Goal: Transaction & Acquisition: Subscribe to service/newsletter

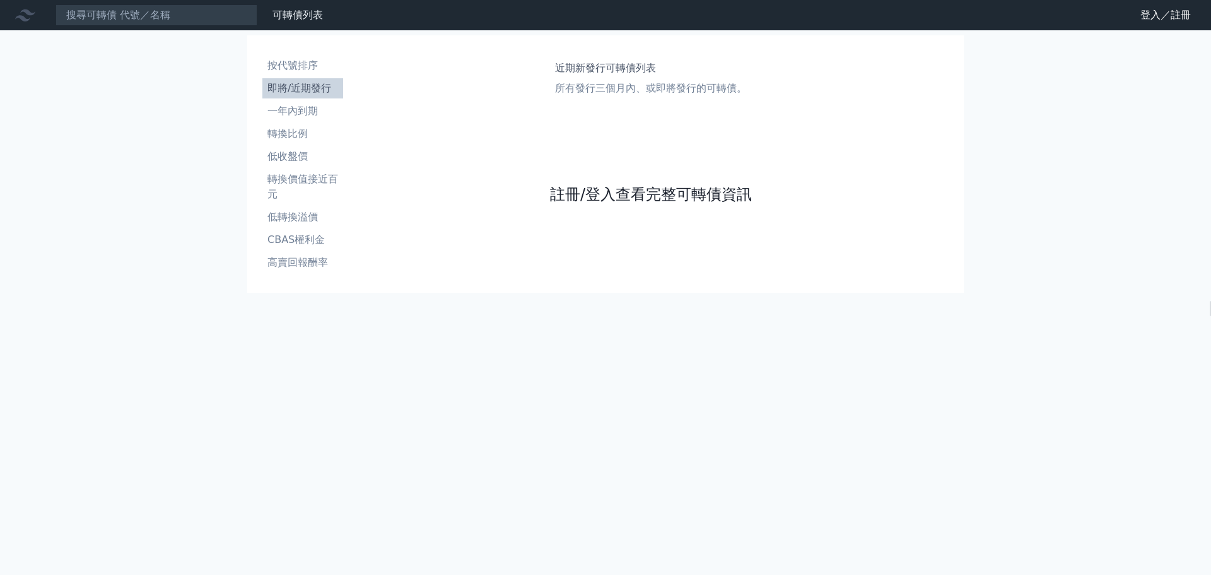
click at [602, 190] on link "註冊/登入查看完整可轉債資訊" at bounding box center [651, 194] width 202 height 20
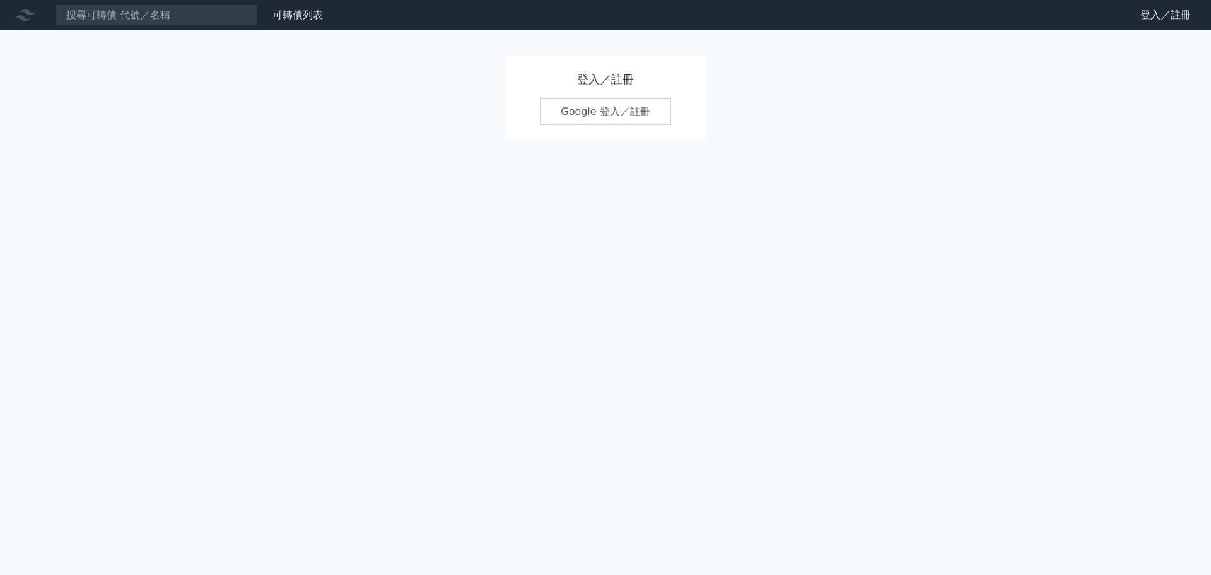
click at [587, 117] on link "Google 登入／註冊" at bounding box center [605, 111] width 131 height 26
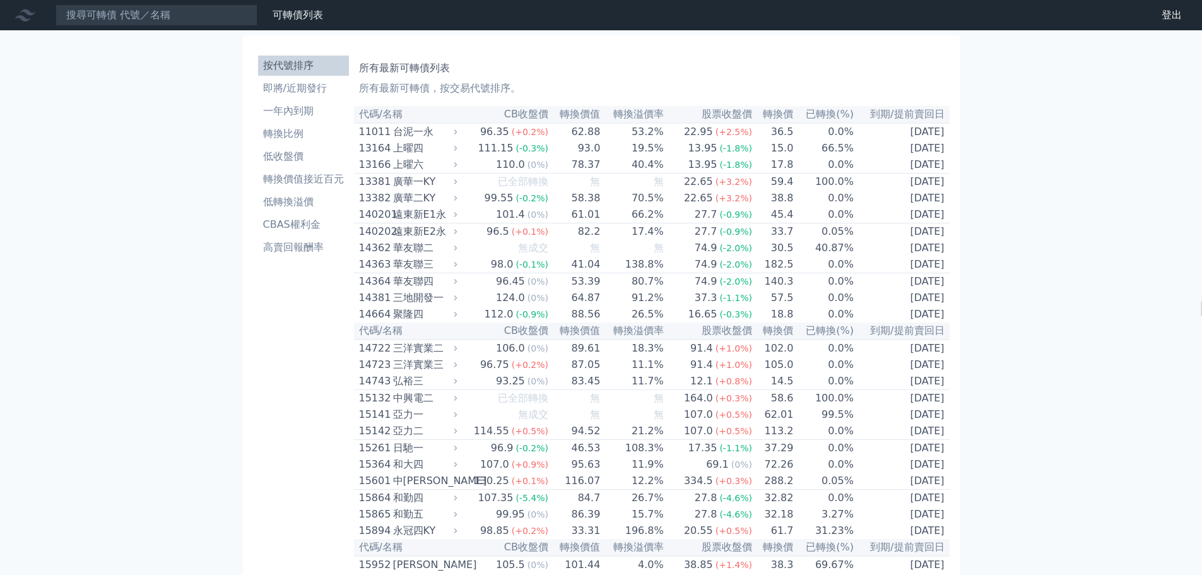
scroll to position [4735, 0]
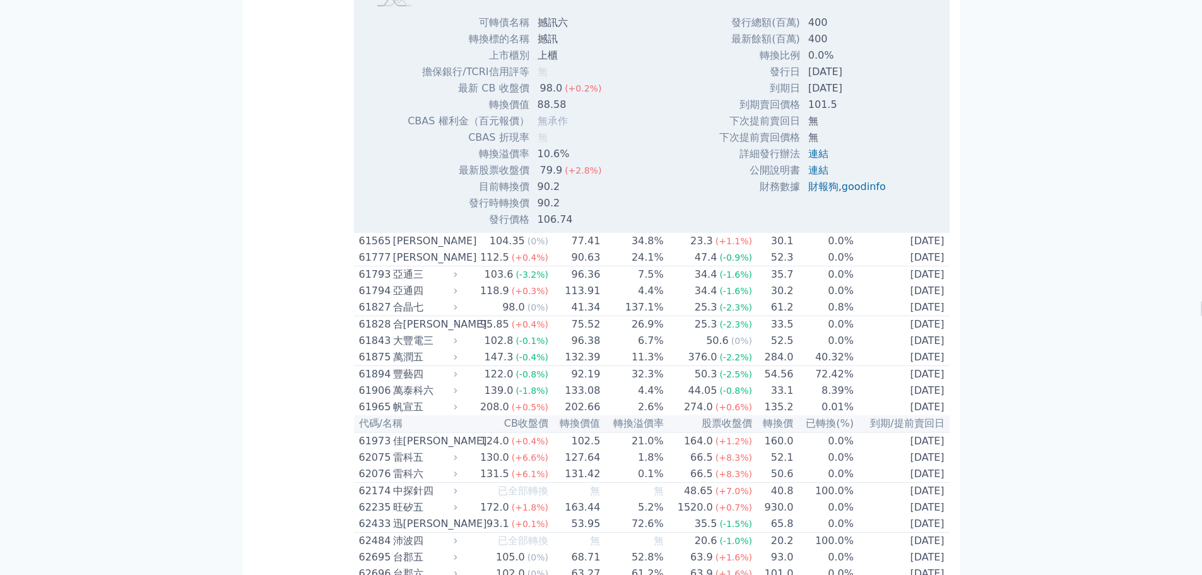
scroll to position [4924, 0]
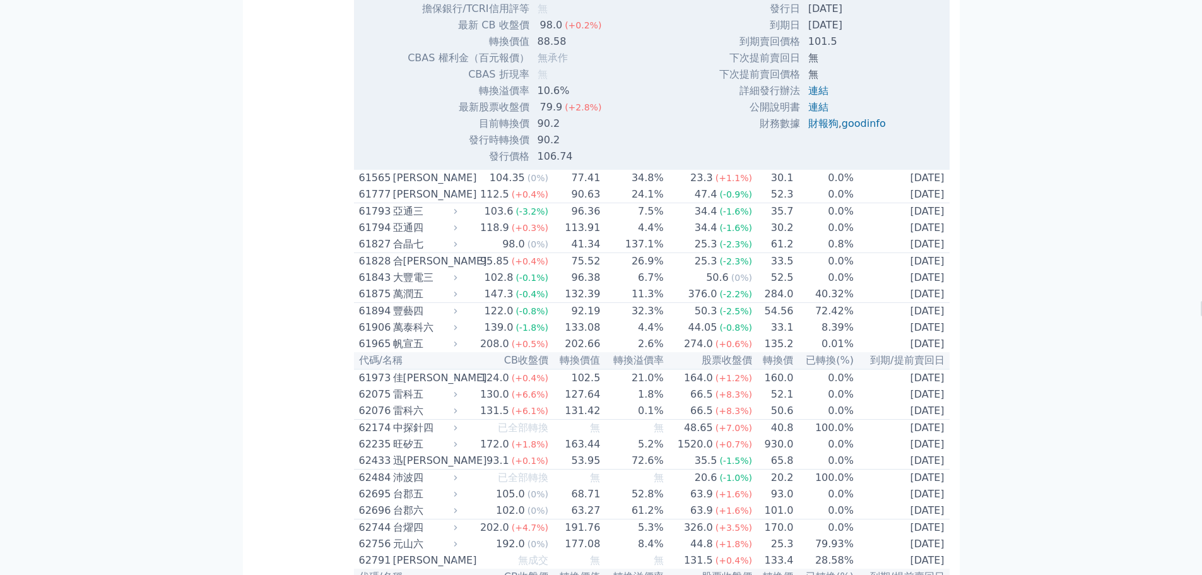
click at [828, 17] on td "2024-03-07" at bounding box center [847, 9] width 95 height 16
